Goal: Navigation & Orientation: Find specific page/section

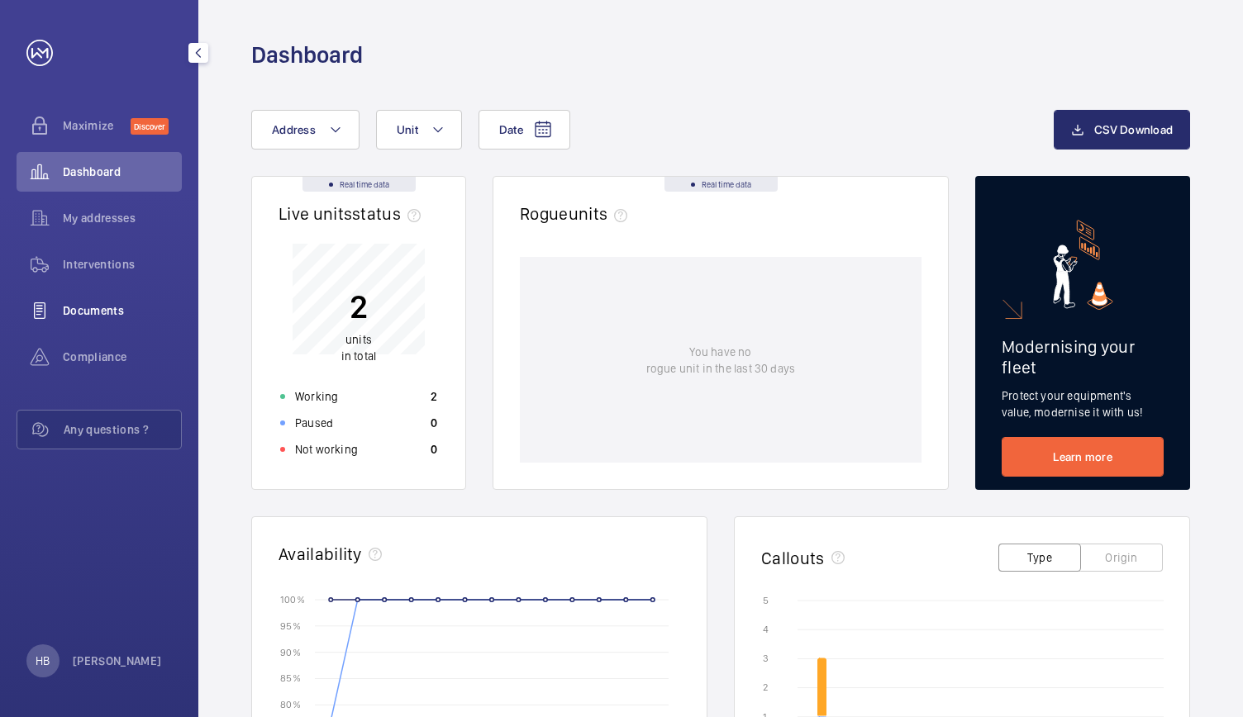
click at [76, 316] on span "Documents" at bounding box center [122, 310] width 119 height 17
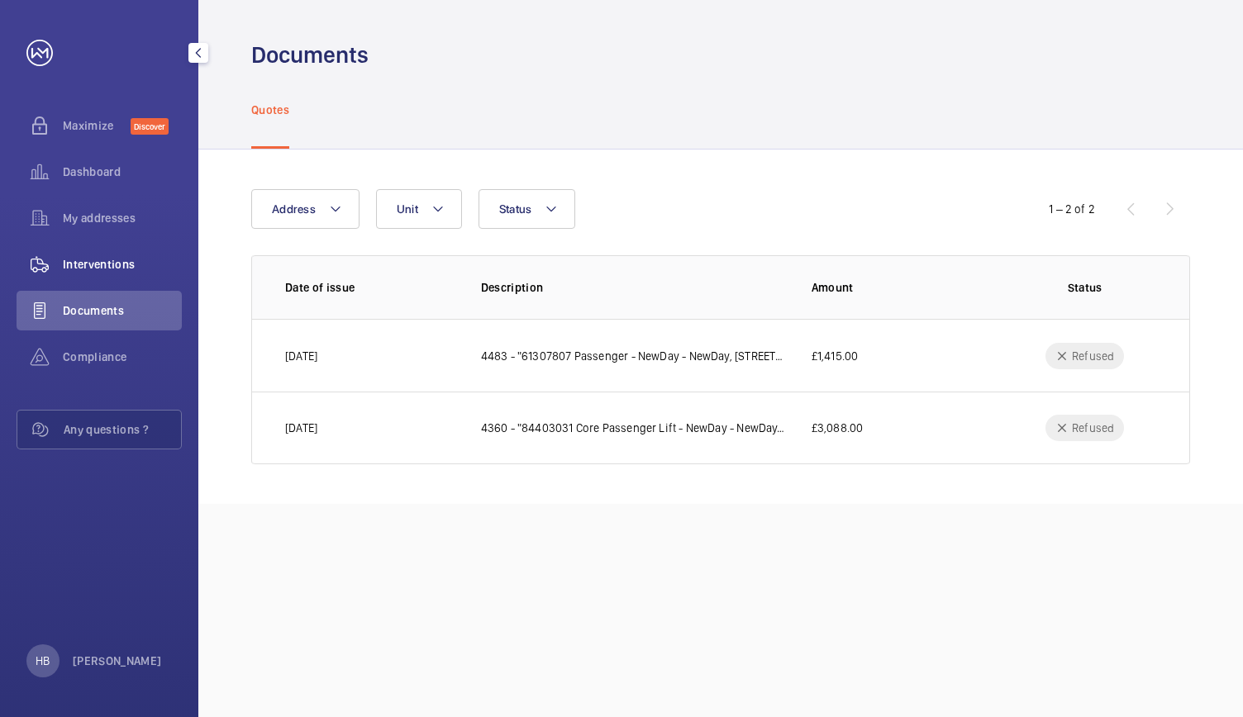
click at [83, 264] on span "Interventions" at bounding box center [122, 264] width 119 height 17
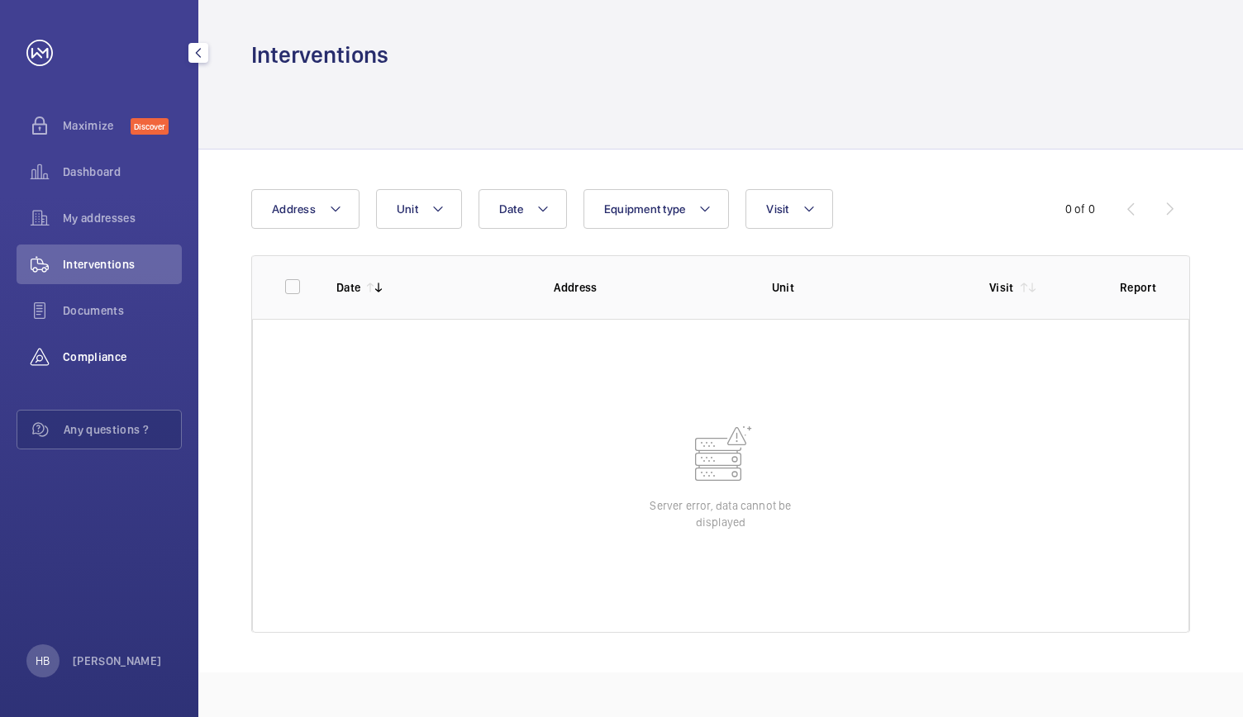
click at [81, 350] on span "Compliance" at bounding box center [122, 357] width 119 height 17
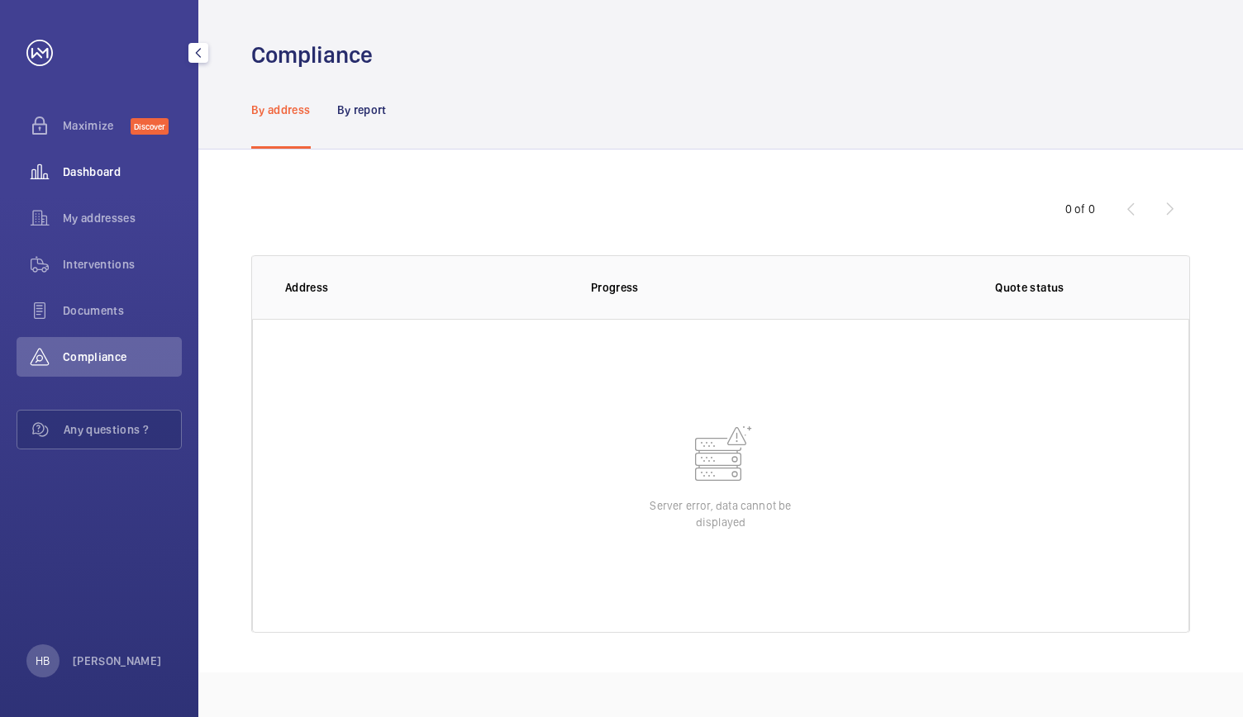
click at [94, 164] on span "Dashboard" at bounding box center [122, 172] width 119 height 17
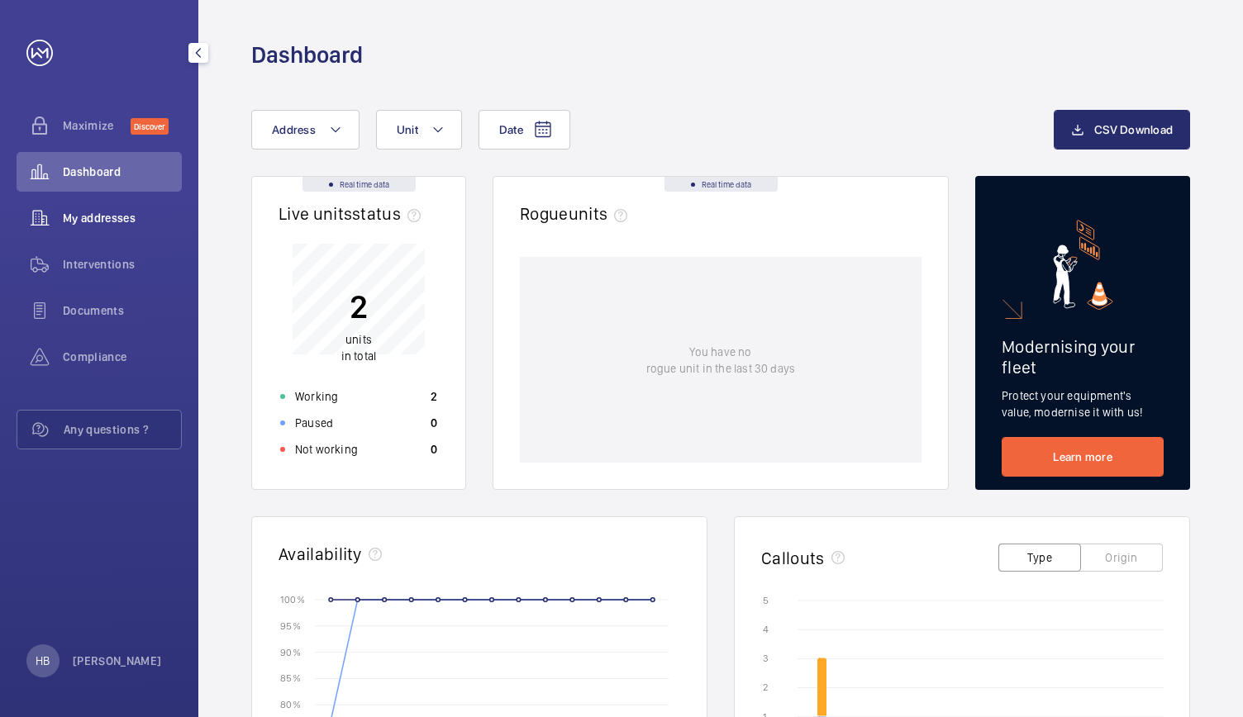
click at [96, 218] on span "My addresses" at bounding box center [122, 218] width 119 height 17
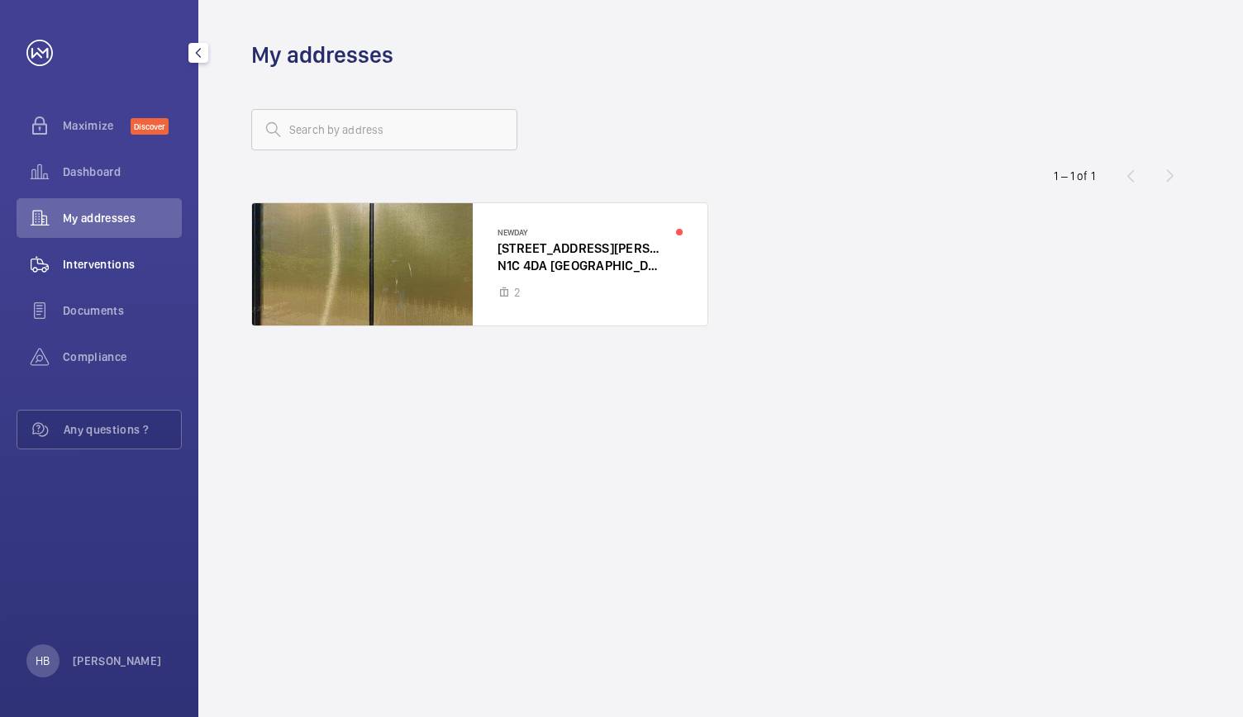
click at [96, 265] on span "Interventions" at bounding box center [122, 264] width 119 height 17
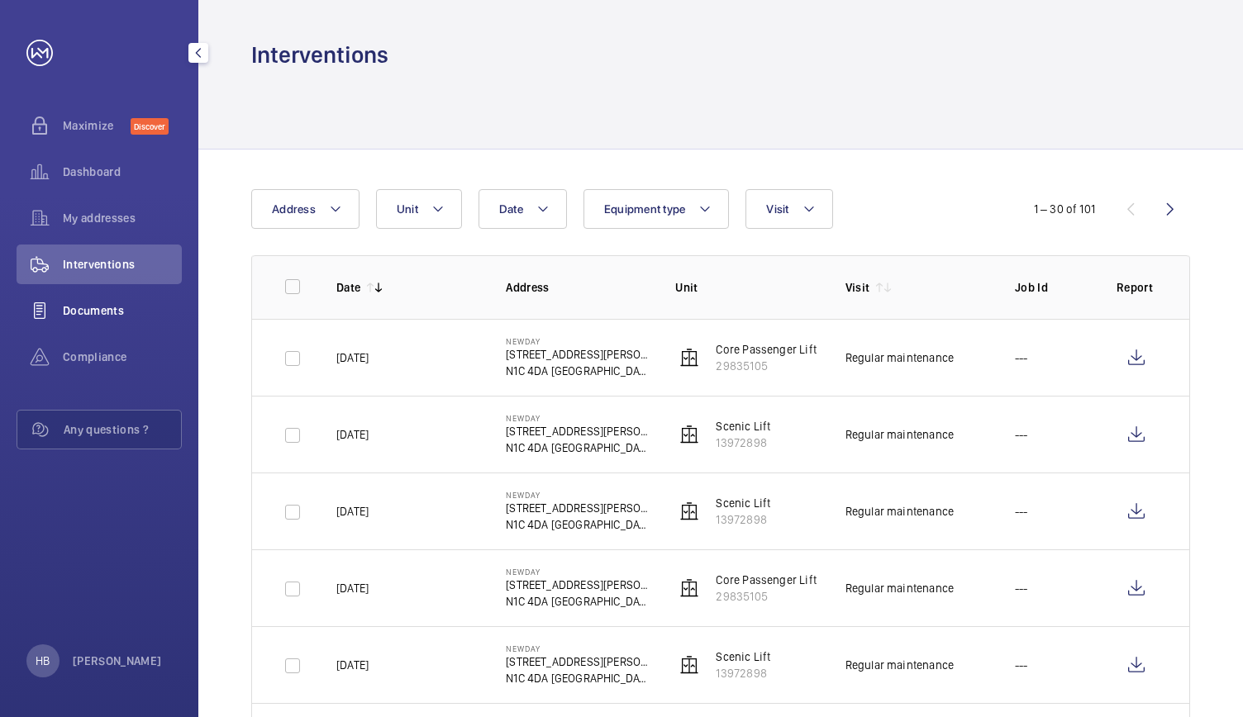
click at [96, 303] on span "Documents" at bounding box center [122, 310] width 119 height 17
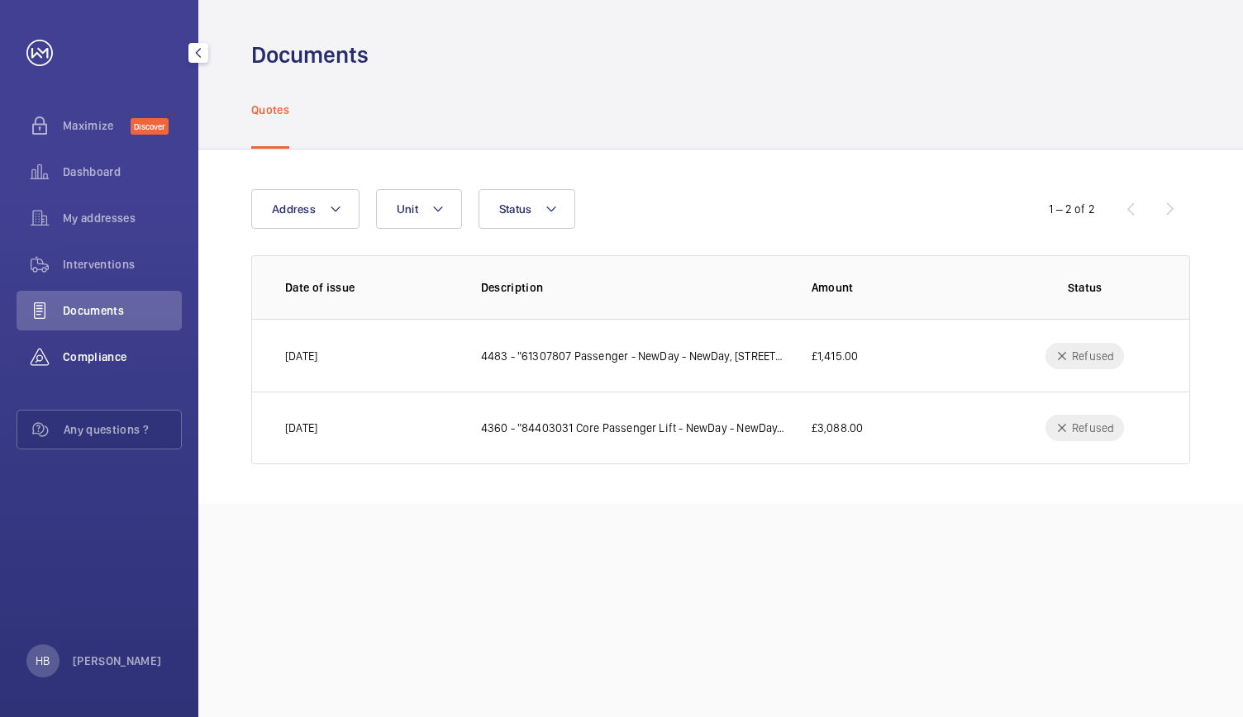
click at [96, 354] on span "Compliance" at bounding box center [122, 357] width 119 height 17
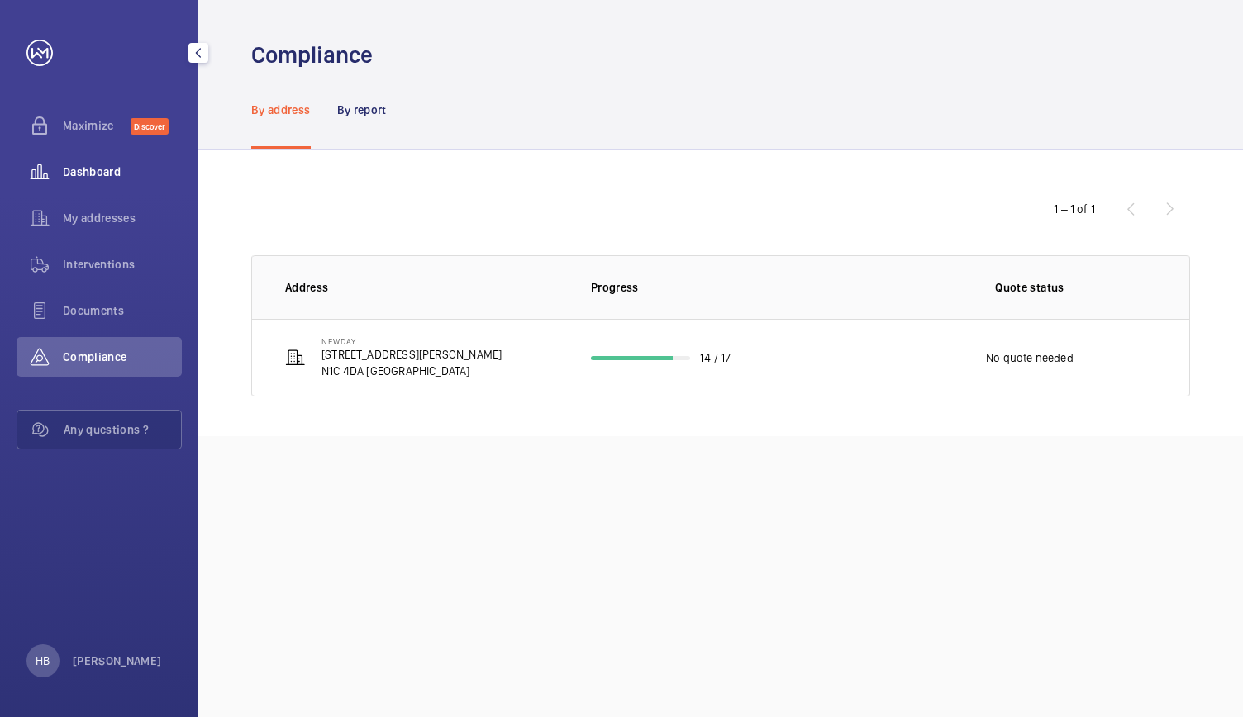
click at [124, 164] on span "Dashboard" at bounding box center [122, 172] width 119 height 17
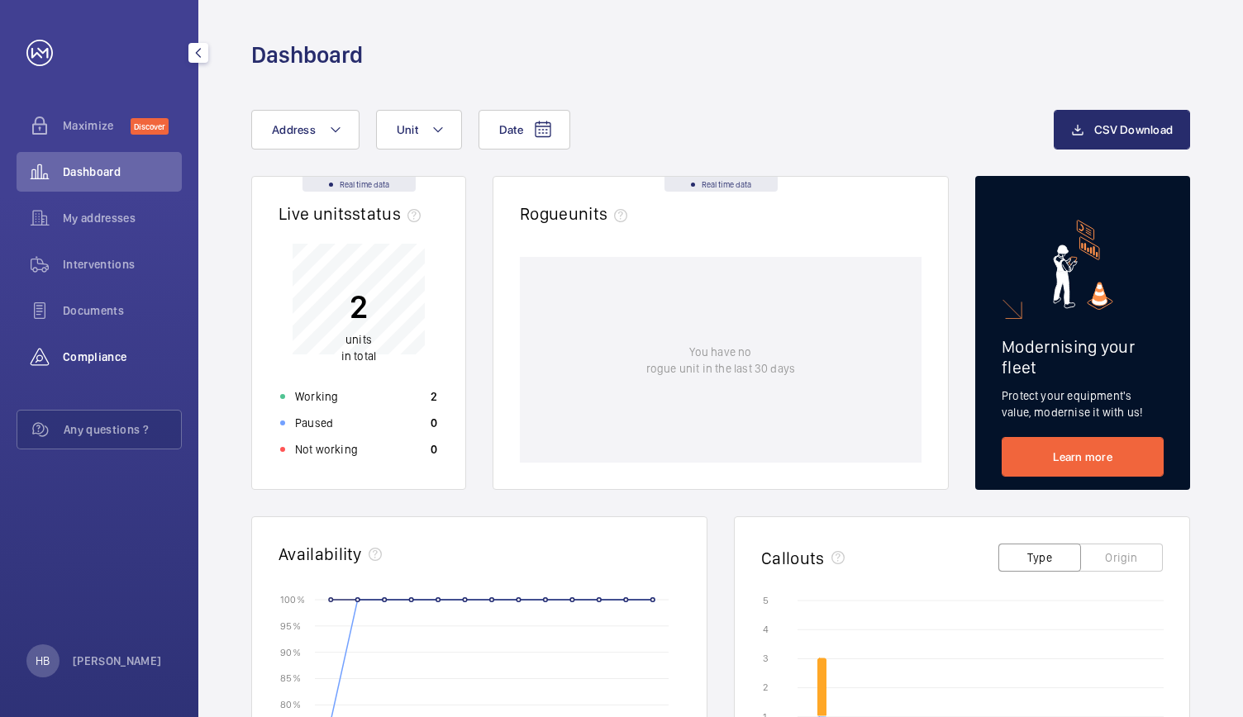
click at [101, 360] on span "Compliance" at bounding box center [122, 357] width 119 height 17
